Goal: Information Seeking & Learning: Check status

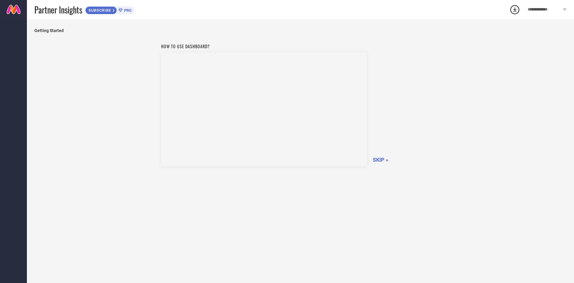
click at [377, 158] on span "SKIP »" at bounding box center [381, 159] width 16 height 6
